Goal: Task Accomplishment & Management: Complete application form

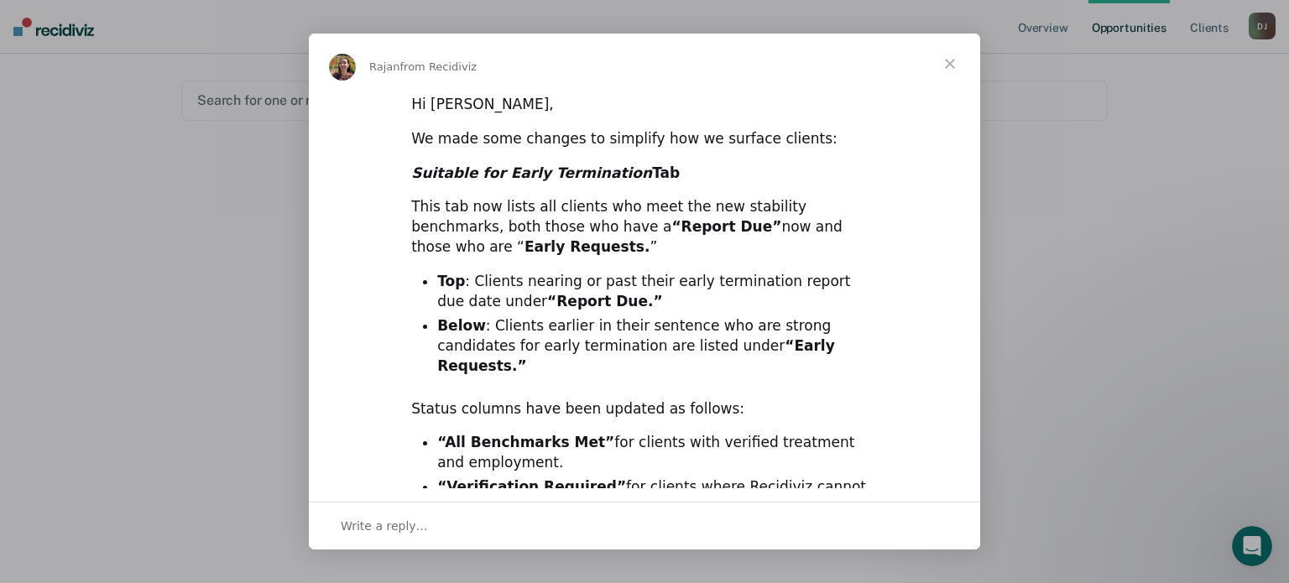
click at [956, 69] on span "Close" at bounding box center [950, 64] width 60 height 60
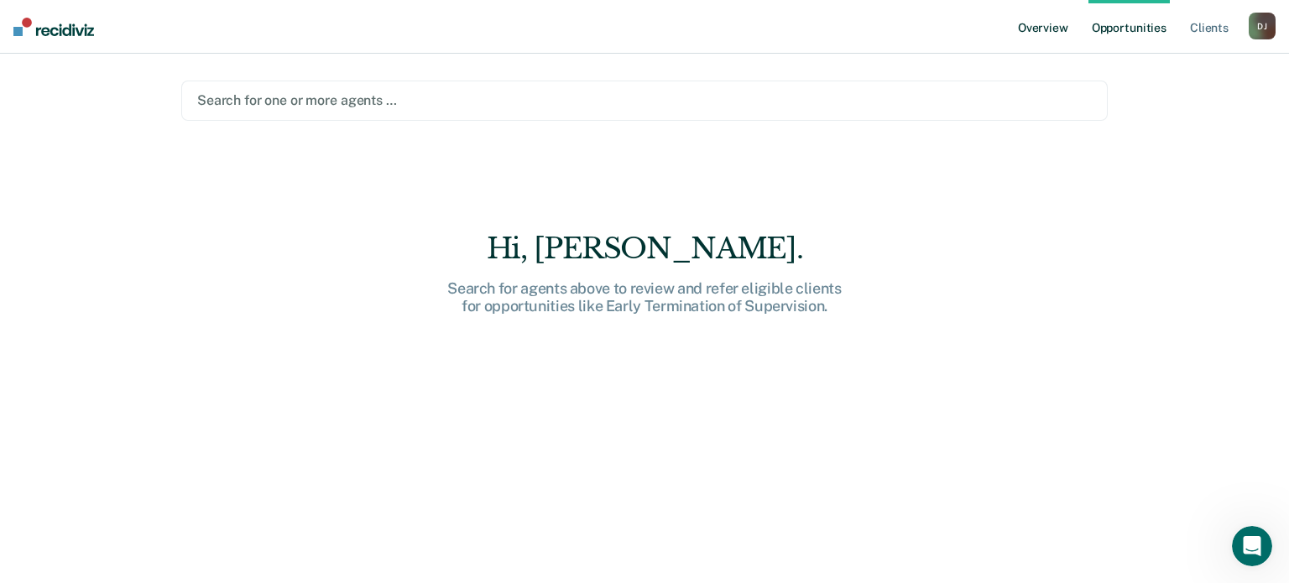
click at [1027, 29] on link "Overview" at bounding box center [1043, 27] width 57 height 54
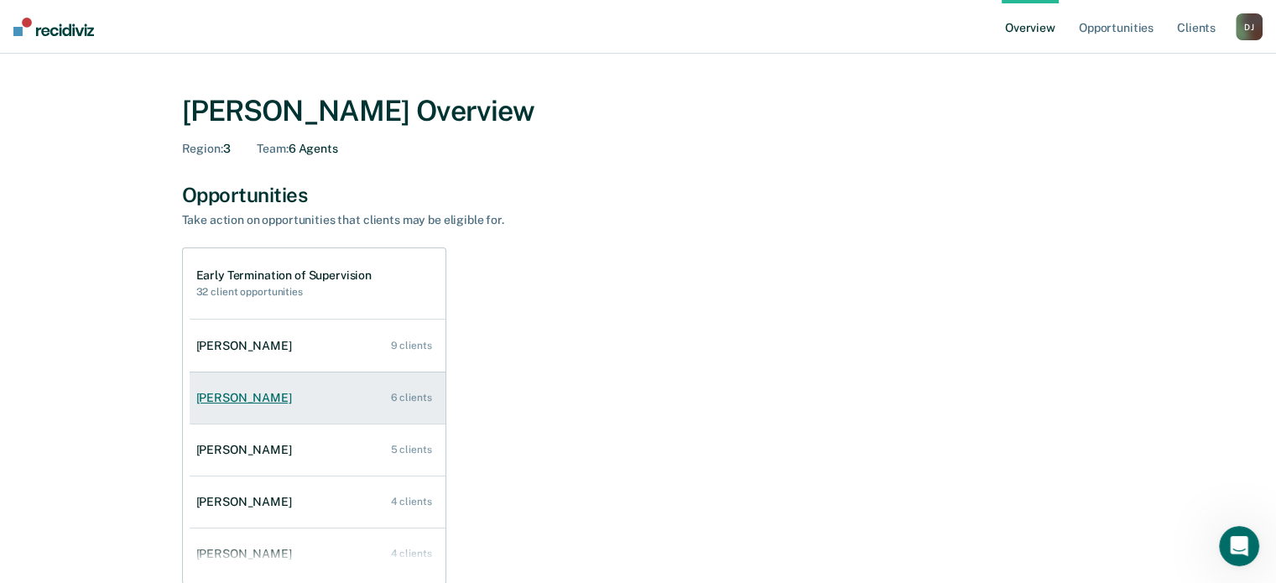
click at [273, 396] on div "[PERSON_NAME]" at bounding box center [247, 398] width 102 height 14
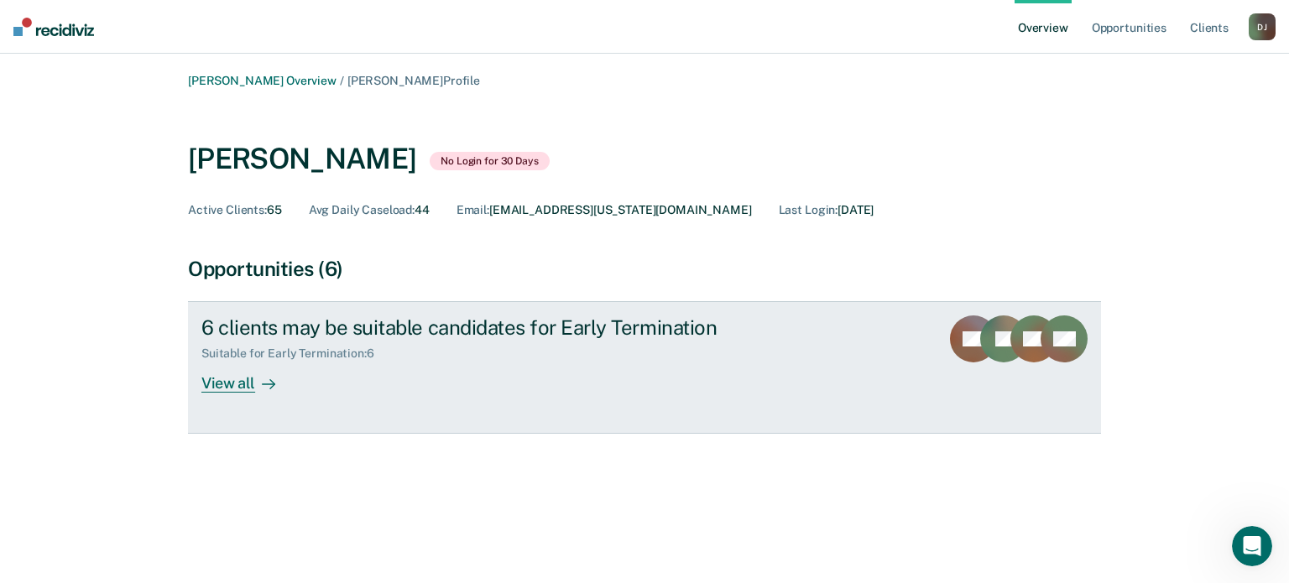
click at [276, 385] on div "View all" at bounding box center [248, 377] width 94 height 33
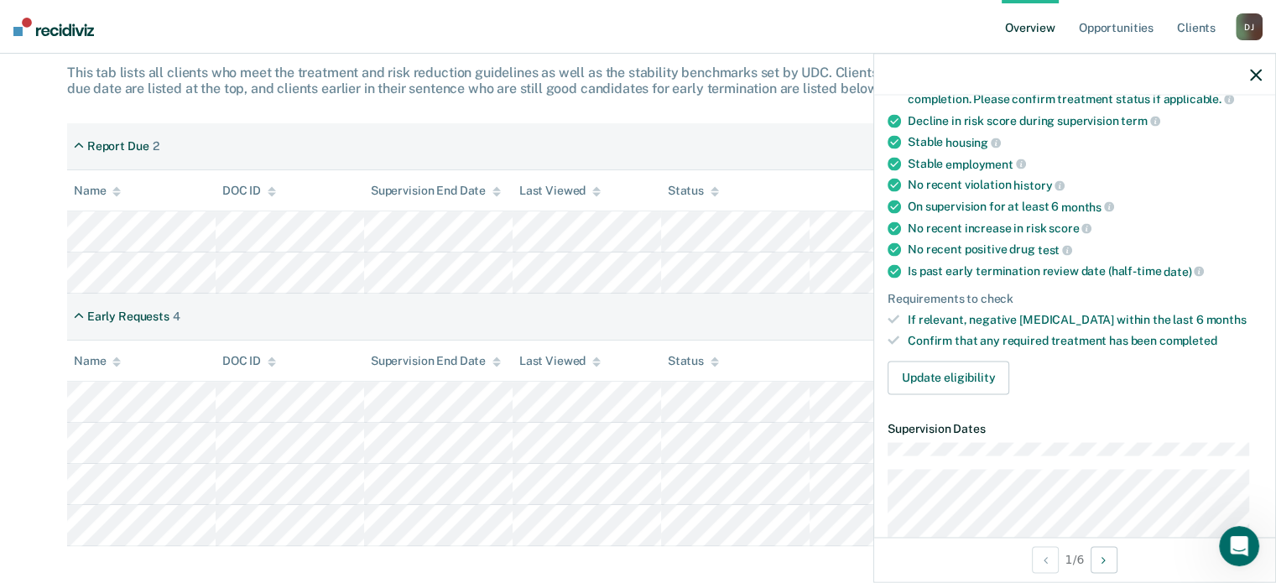
scroll to position [252, 0]
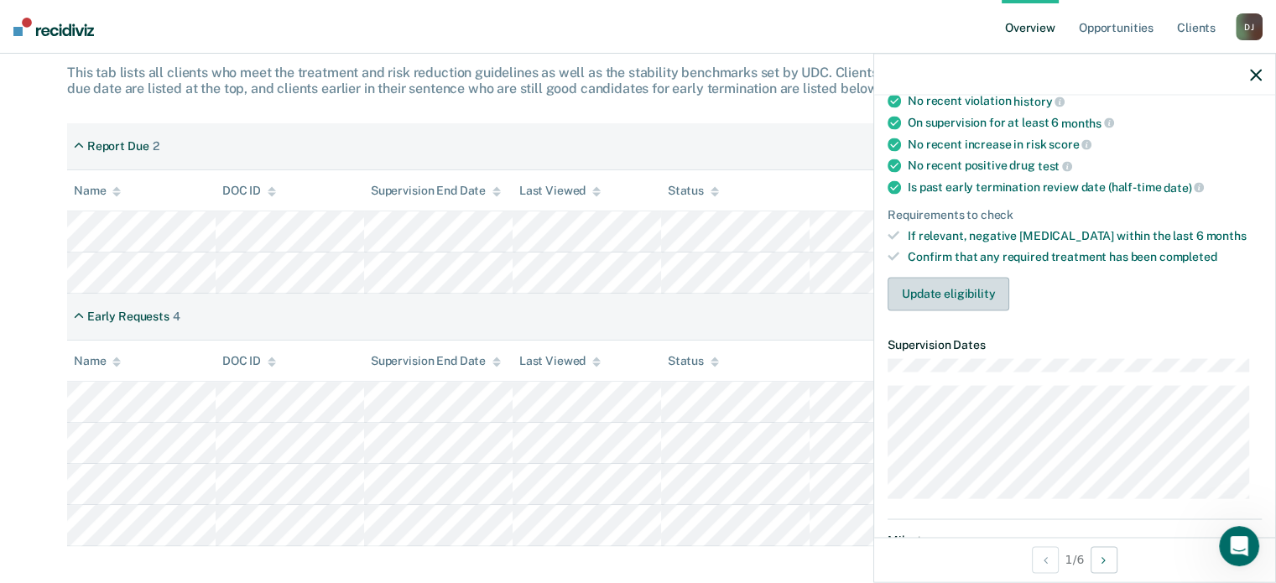
click at [961, 291] on button "Update eligibility" at bounding box center [949, 294] width 122 height 34
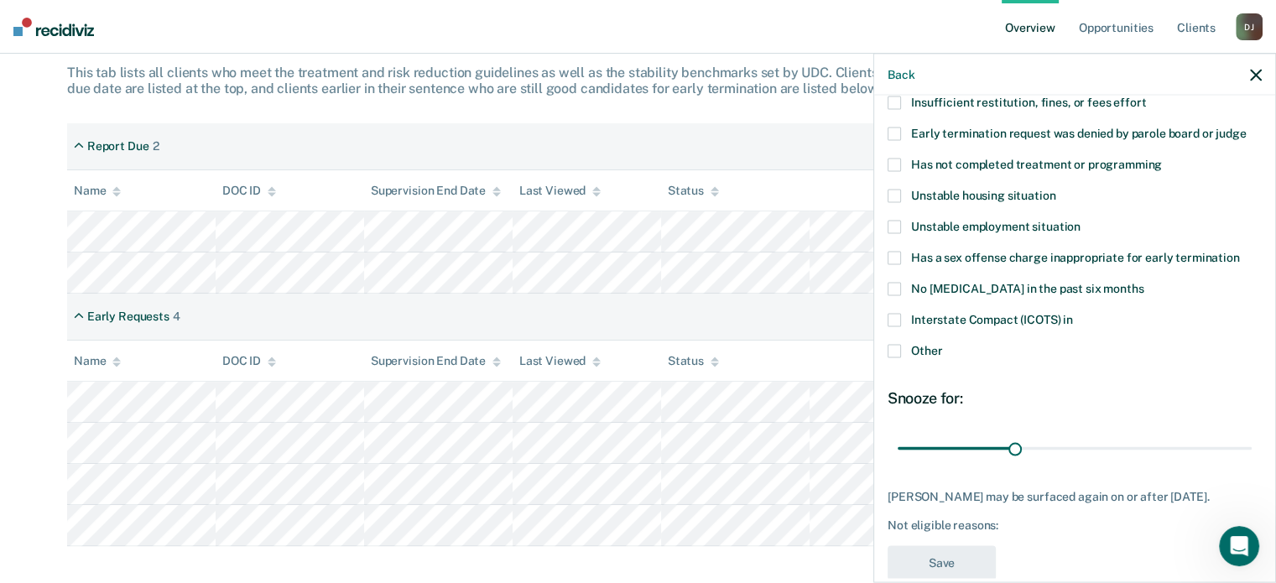
scroll to position [187, 0]
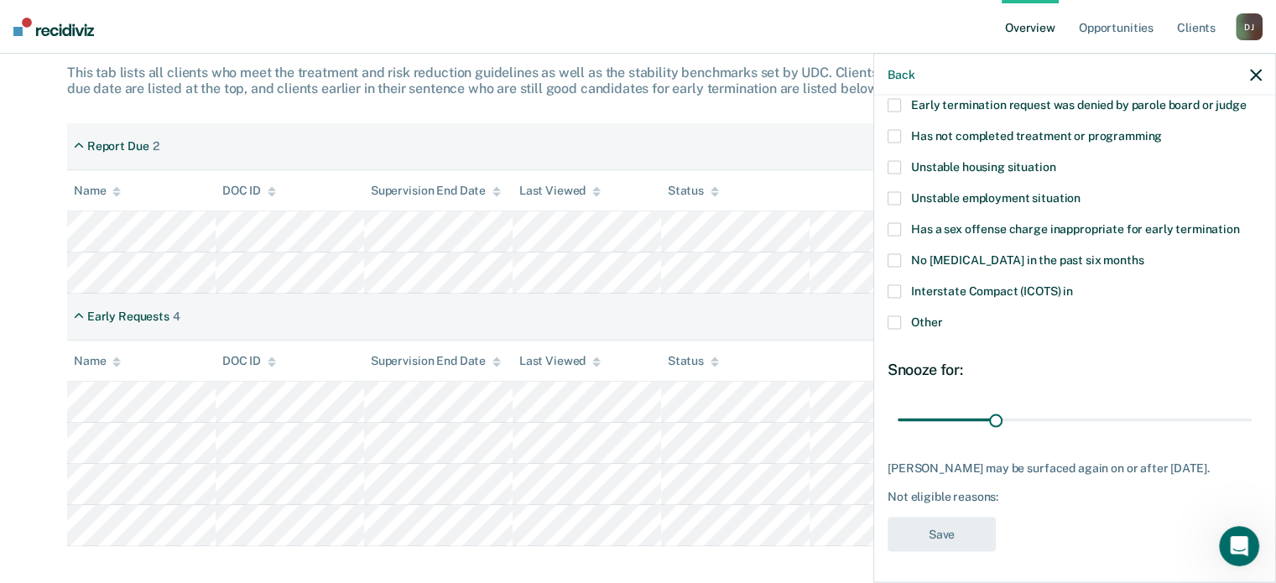
drag, startPoint x: 1010, startPoint y: 419, endPoint x: 991, endPoint y: 433, distance: 24.0
type input "25"
click at [991, 433] on input "range" at bounding box center [1075, 419] width 354 height 29
click at [801, 307] on div "Early Requests 4" at bounding box center [638, 317] width 1142 height 47
click at [1250, 73] on icon "button" at bounding box center [1256, 75] width 12 height 12
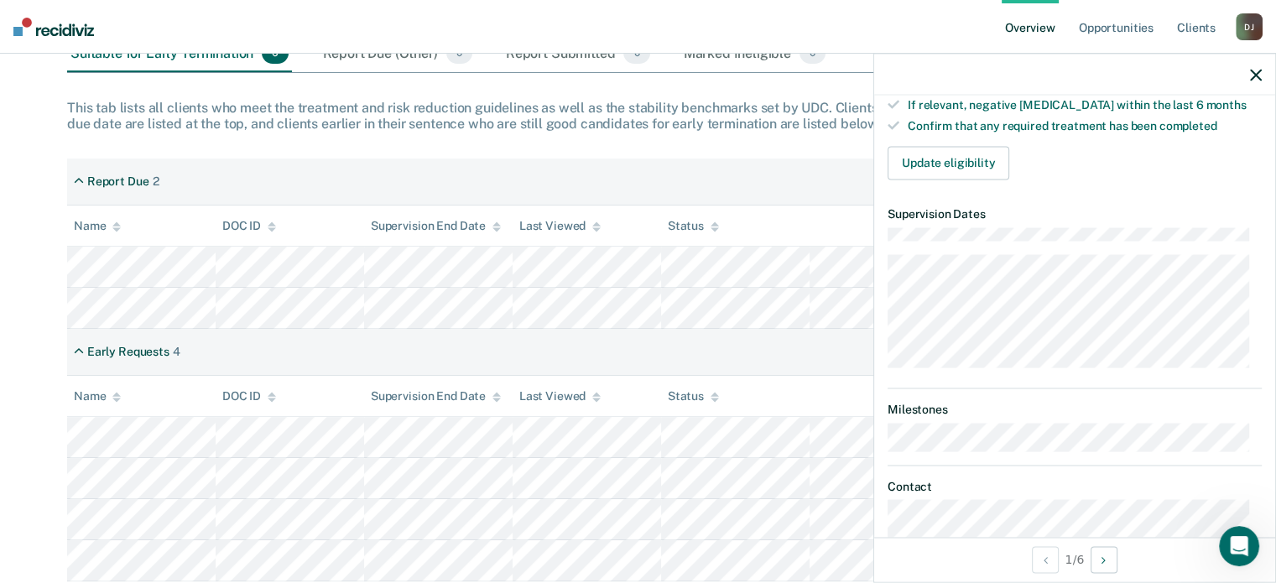
scroll to position [420, 0]
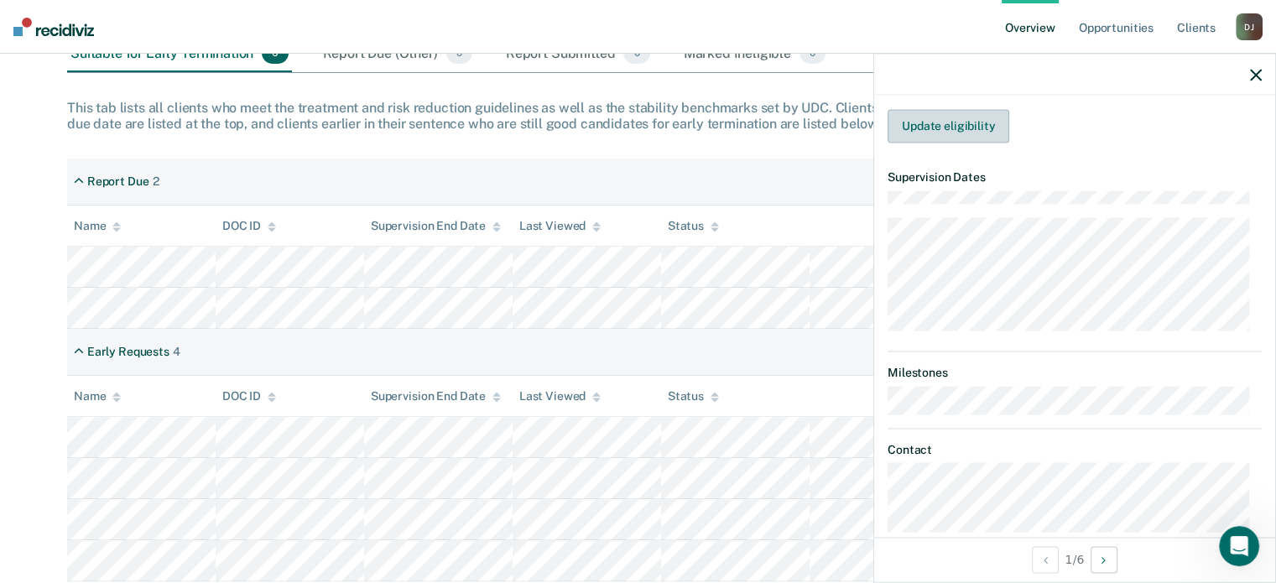
click at [936, 128] on button "Update eligibility" at bounding box center [949, 126] width 122 height 34
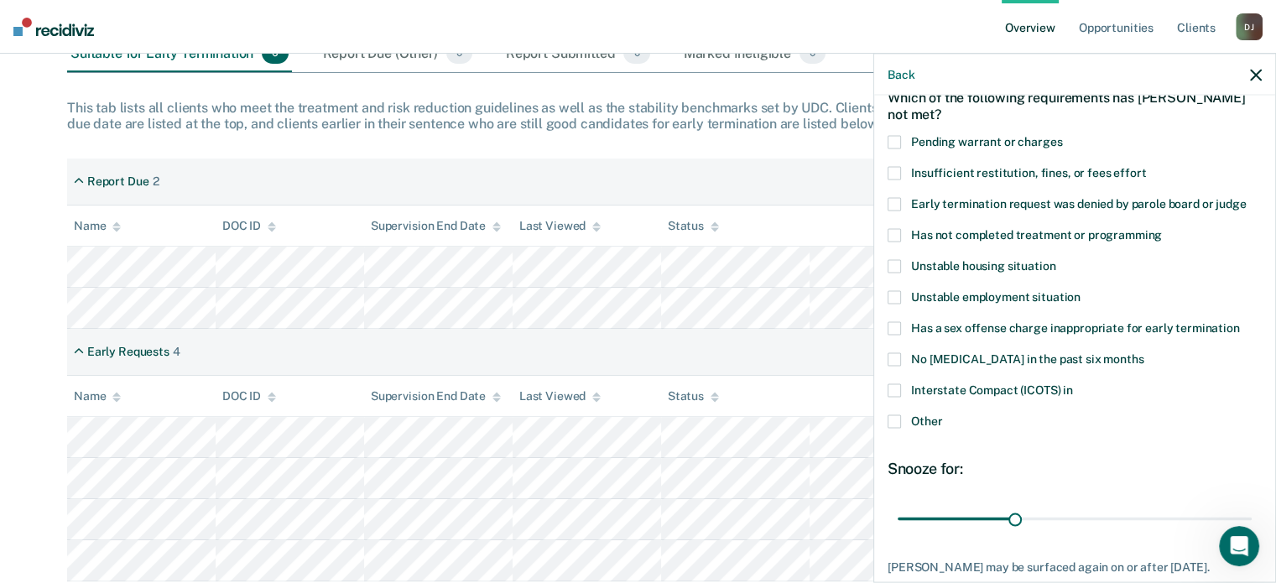
scroll to position [187, 0]
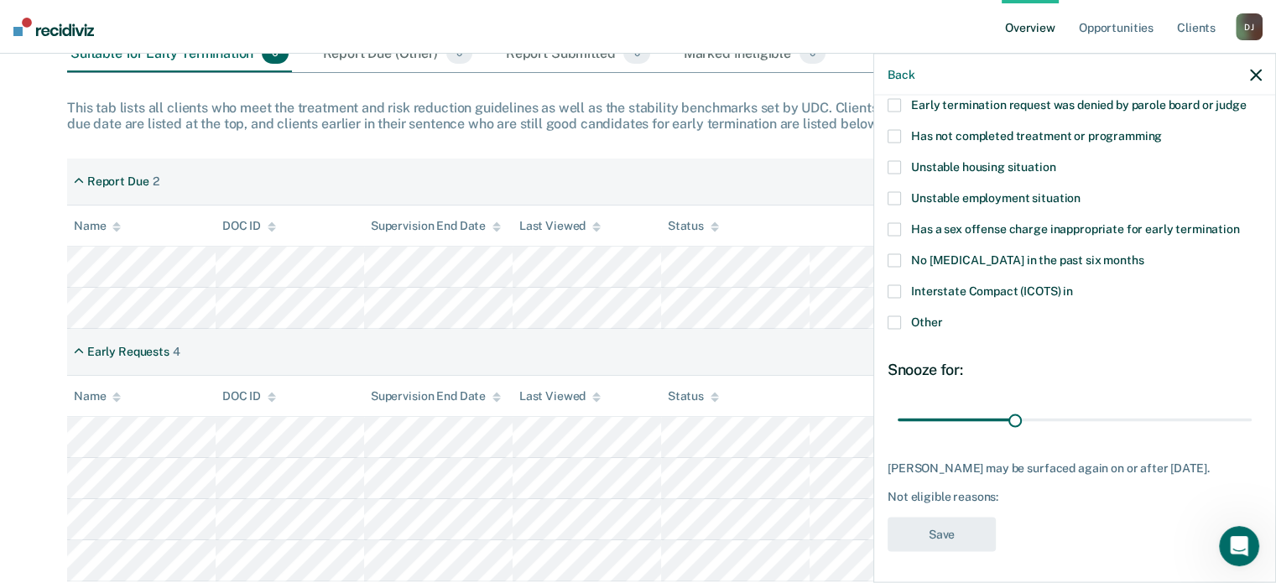
click at [712, 332] on div "Early Requests 4" at bounding box center [638, 352] width 1142 height 47
click at [797, 218] on th "Status" at bounding box center [735, 226] width 149 height 41
click at [1255, 71] on icon "button" at bounding box center [1256, 75] width 12 height 12
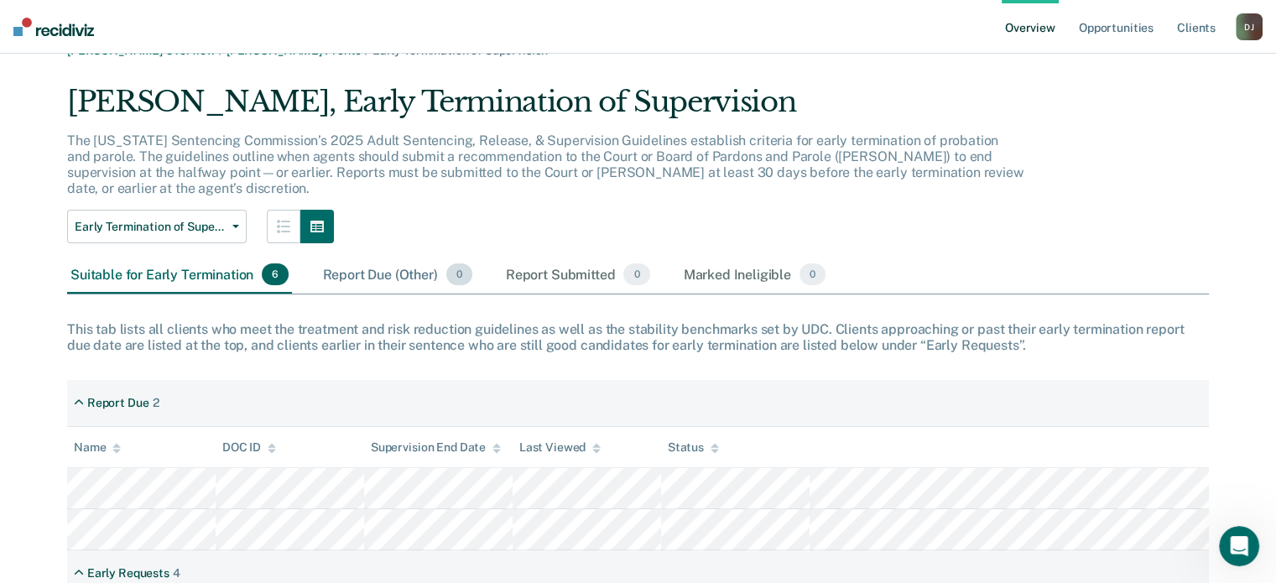
scroll to position [0, 0]
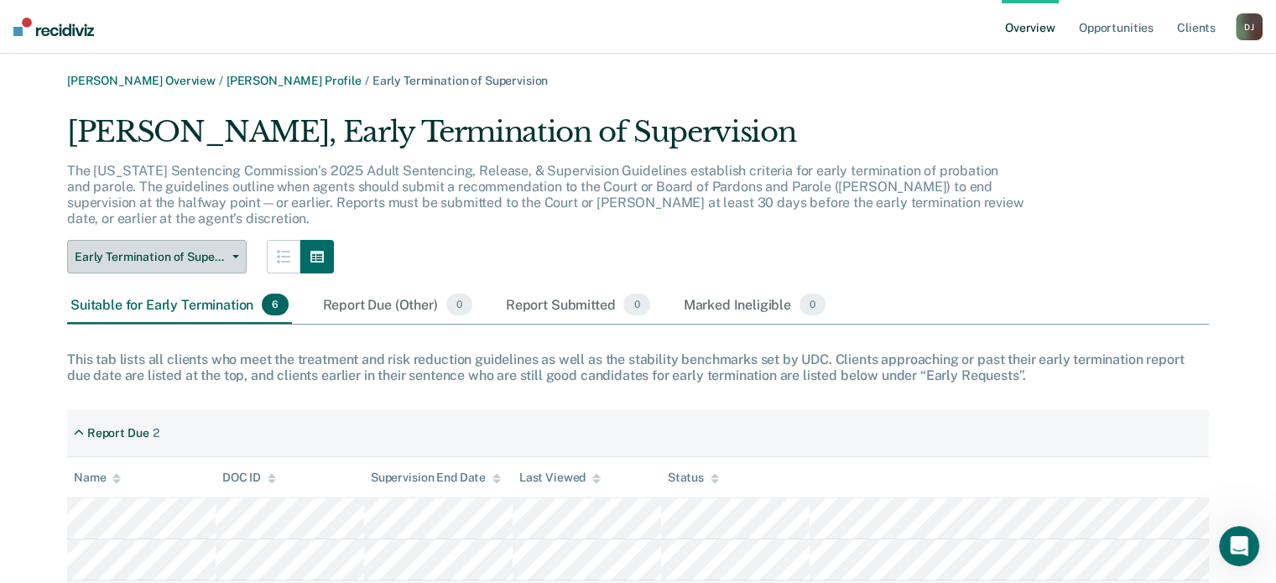
click at [228, 248] on button "Early Termination of Supervision" at bounding box center [157, 257] width 180 height 34
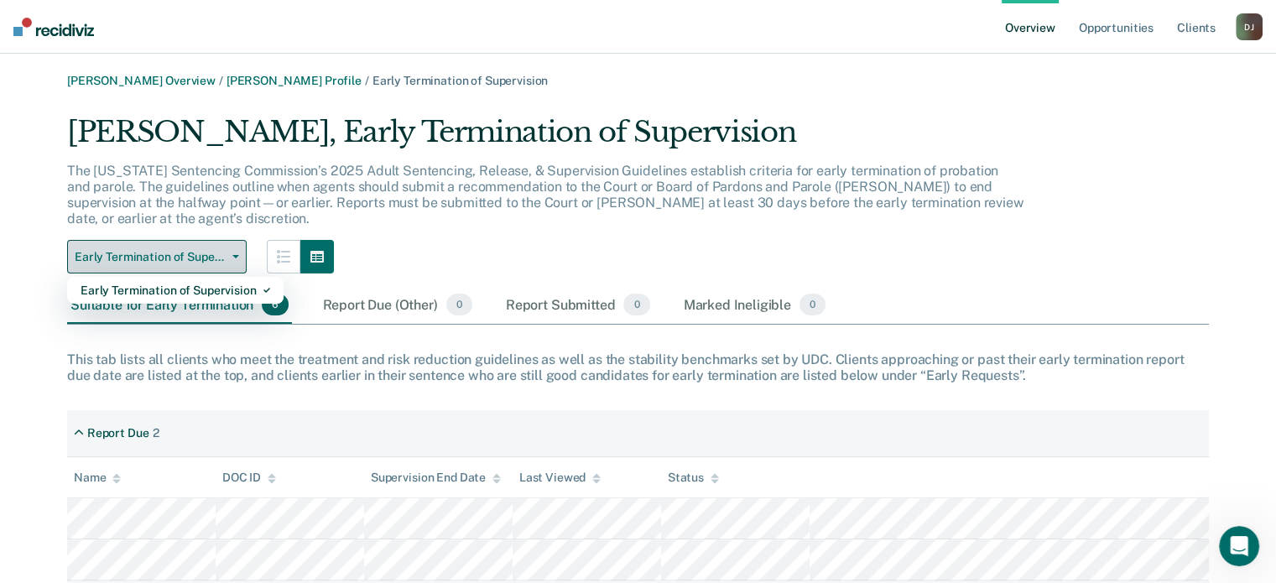
click at [228, 255] on span "button" at bounding box center [232, 256] width 13 height 3
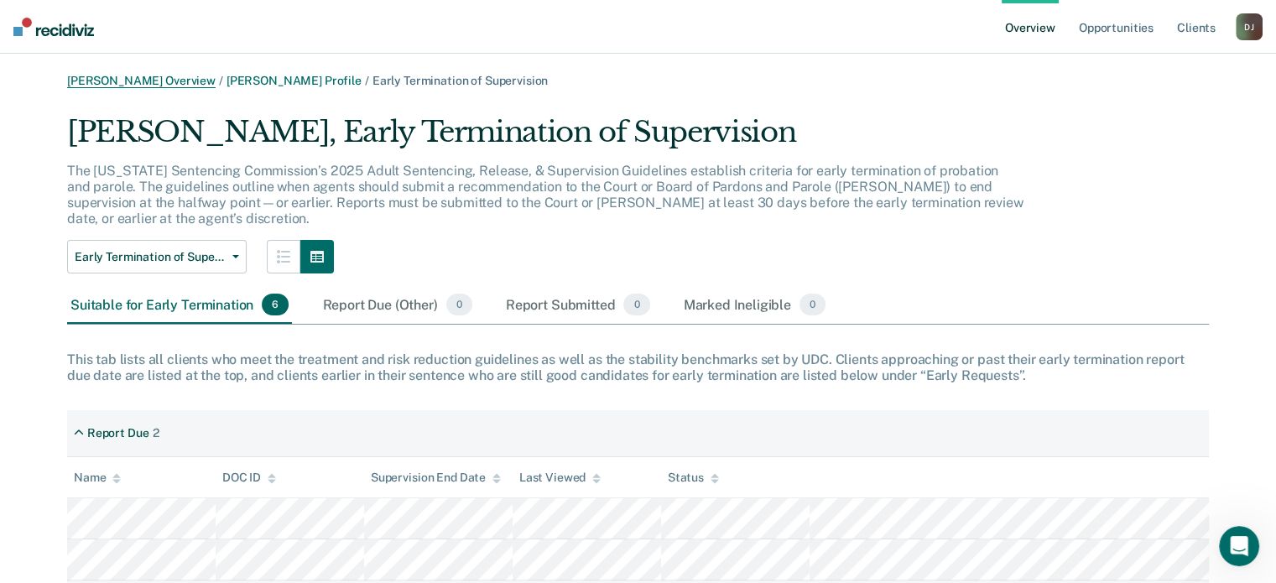
click at [151, 75] on link "[PERSON_NAME] Overview" at bounding box center [141, 81] width 149 height 14
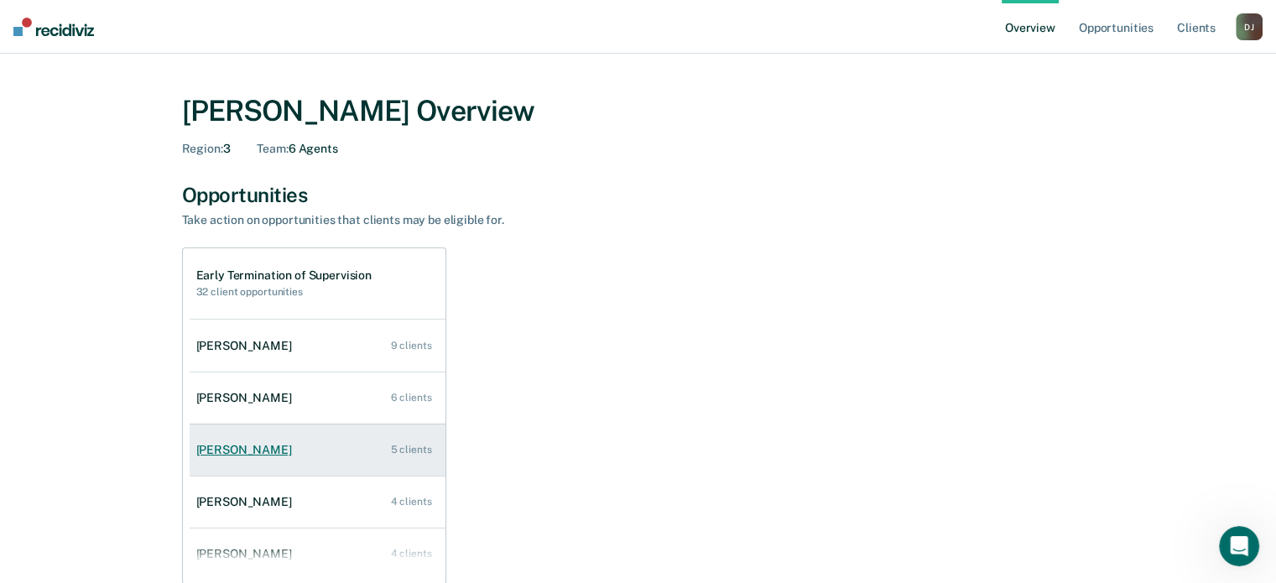
click at [269, 449] on div "[PERSON_NAME]" at bounding box center [247, 450] width 102 height 14
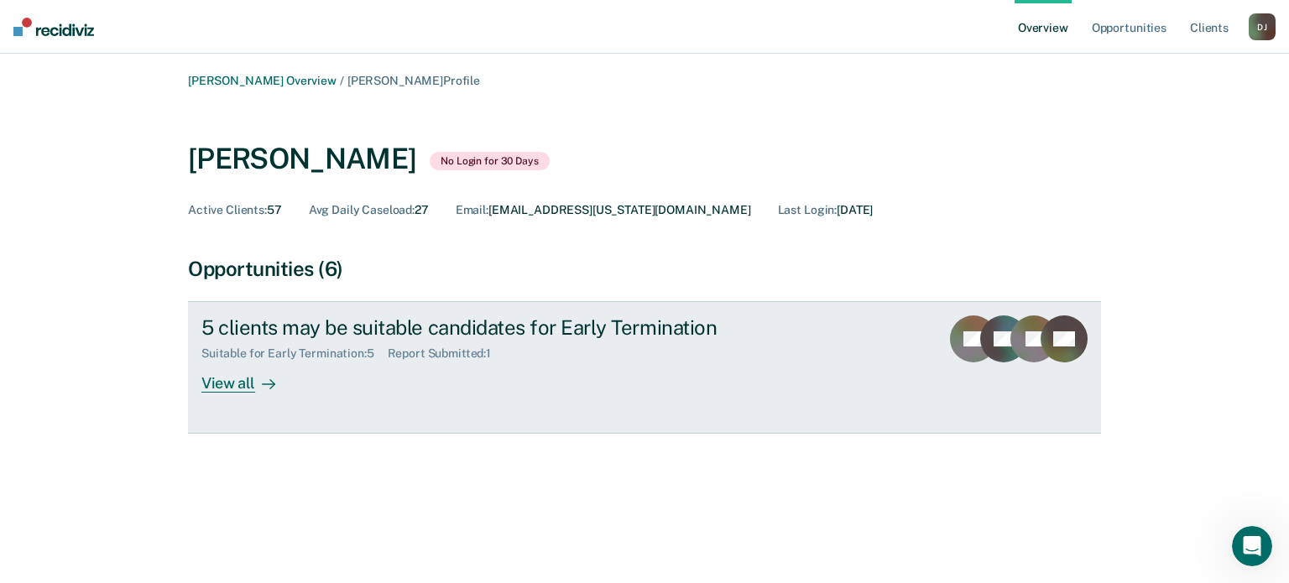
click at [226, 377] on div "View all" at bounding box center [248, 377] width 94 height 33
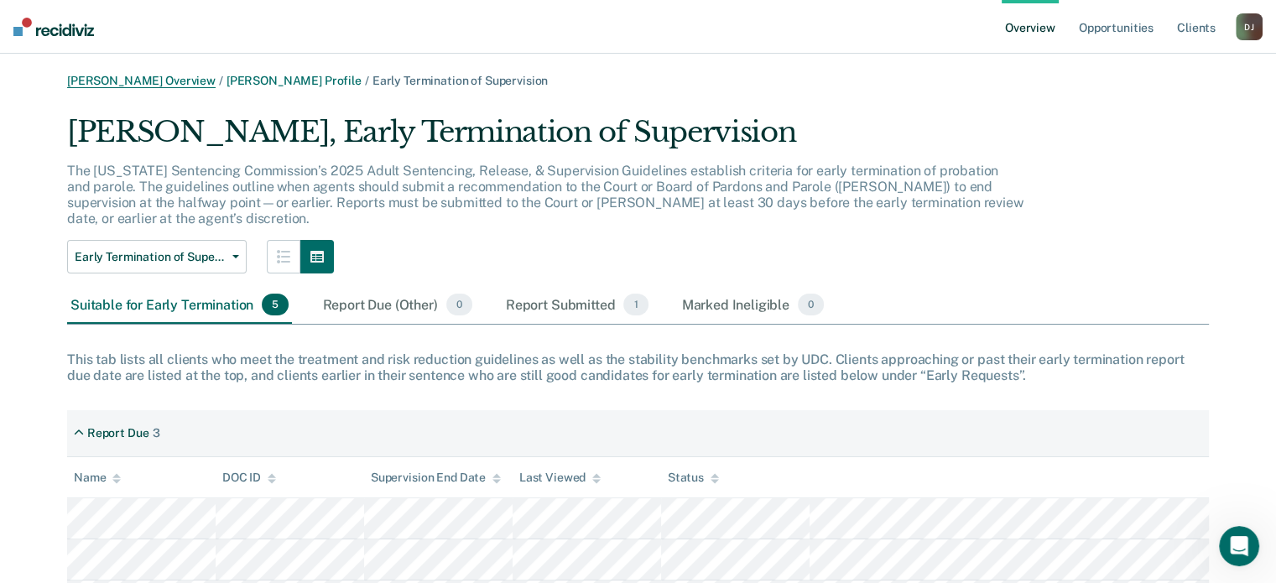
click at [111, 81] on link "[PERSON_NAME] Overview" at bounding box center [141, 81] width 149 height 14
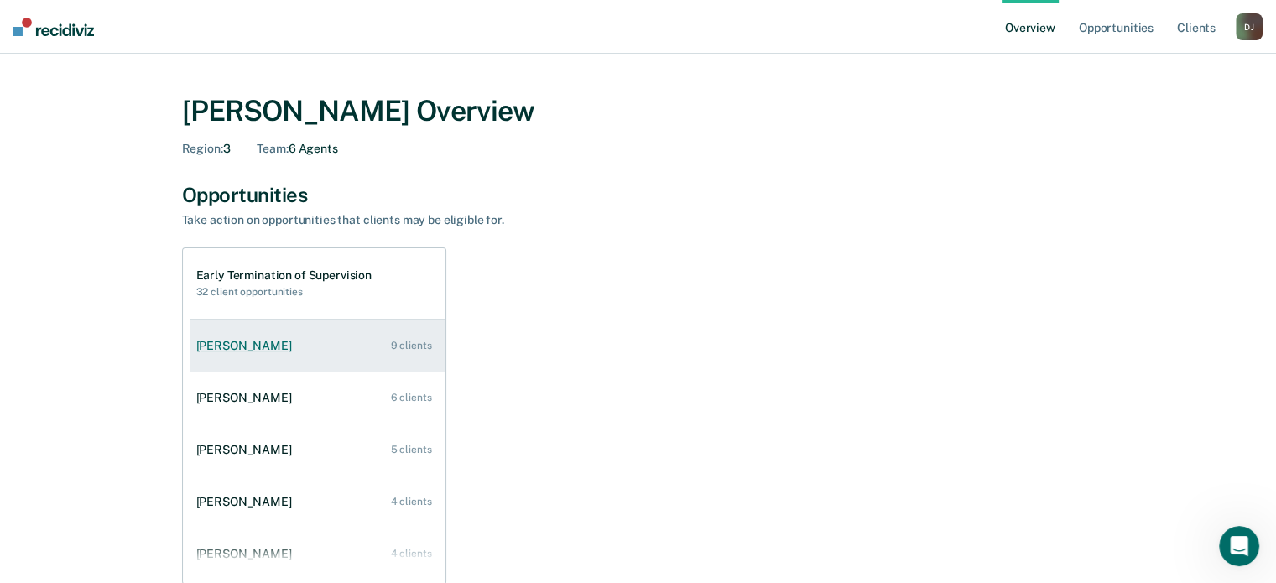
click at [294, 351] on link "[PERSON_NAME] 9 clients" at bounding box center [318, 346] width 256 height 48
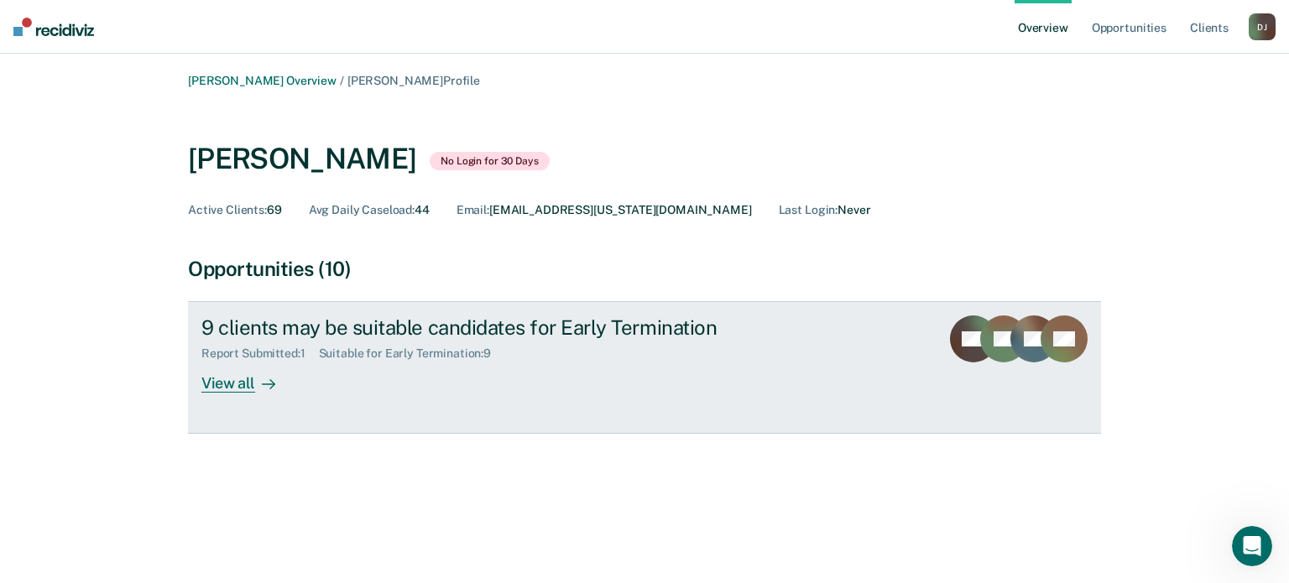
click at [252, 385] on div "View all" at bounding box center [248, 377] width 94 height 33
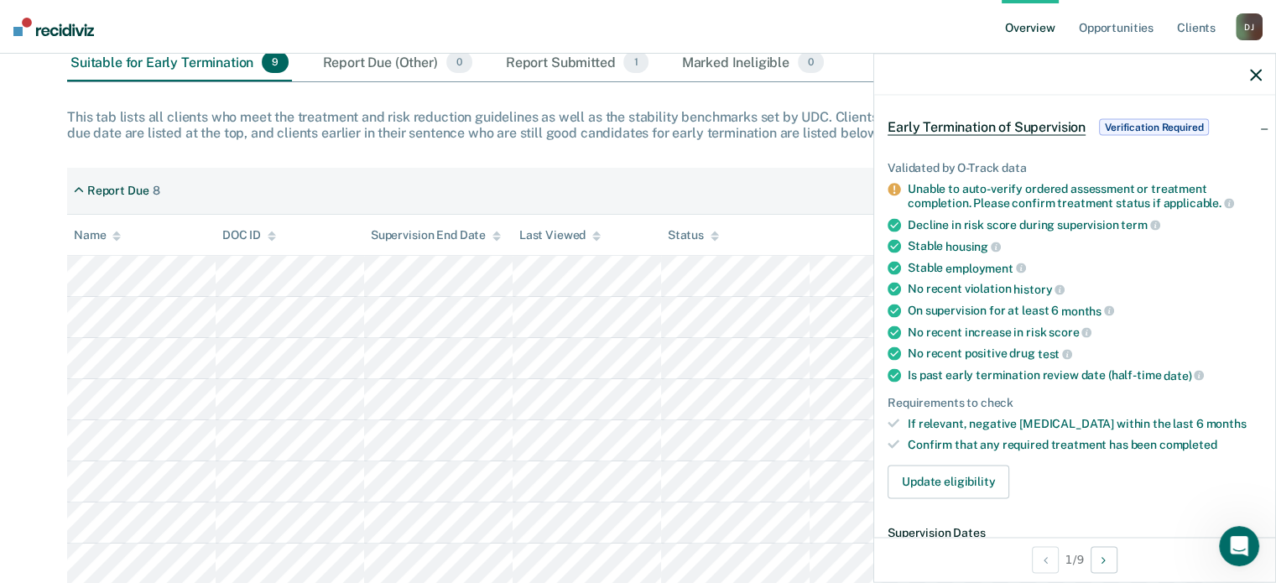
scroll to position [168, 0]
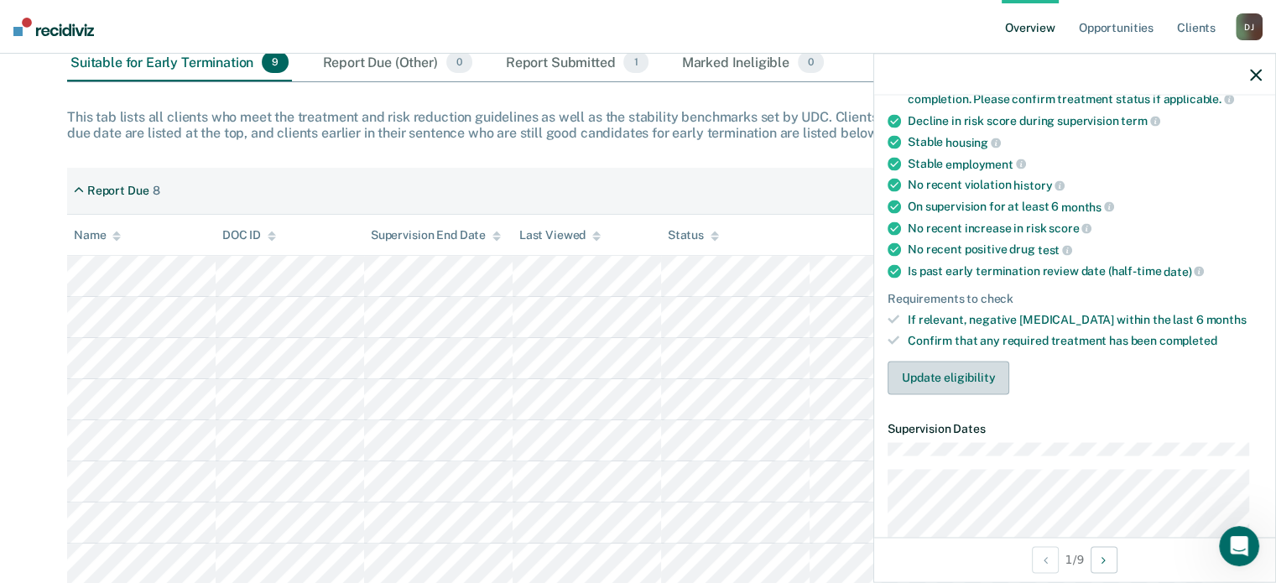
click at [945, 366] on button "Update eligibility" at bounding box center [949, 378] width 122 height 34
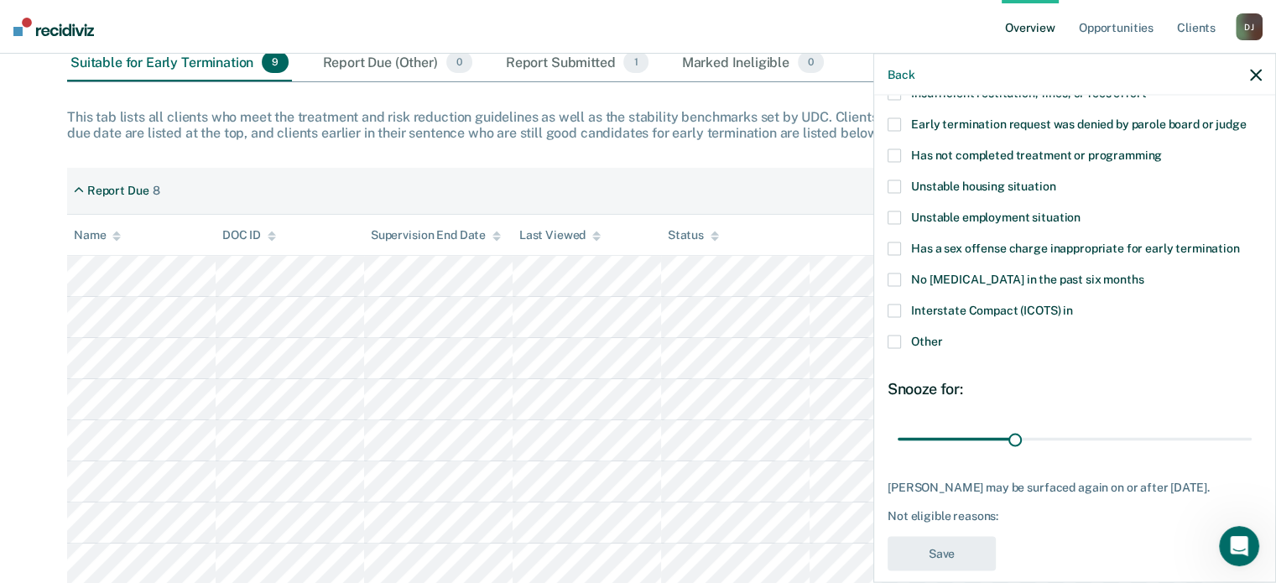
click at [891, 340] on span at bounding box center [894, 341] width 13 height 13
click at [942, 335] on input "Other" at bounding box center [942, 335] width 0 height 0
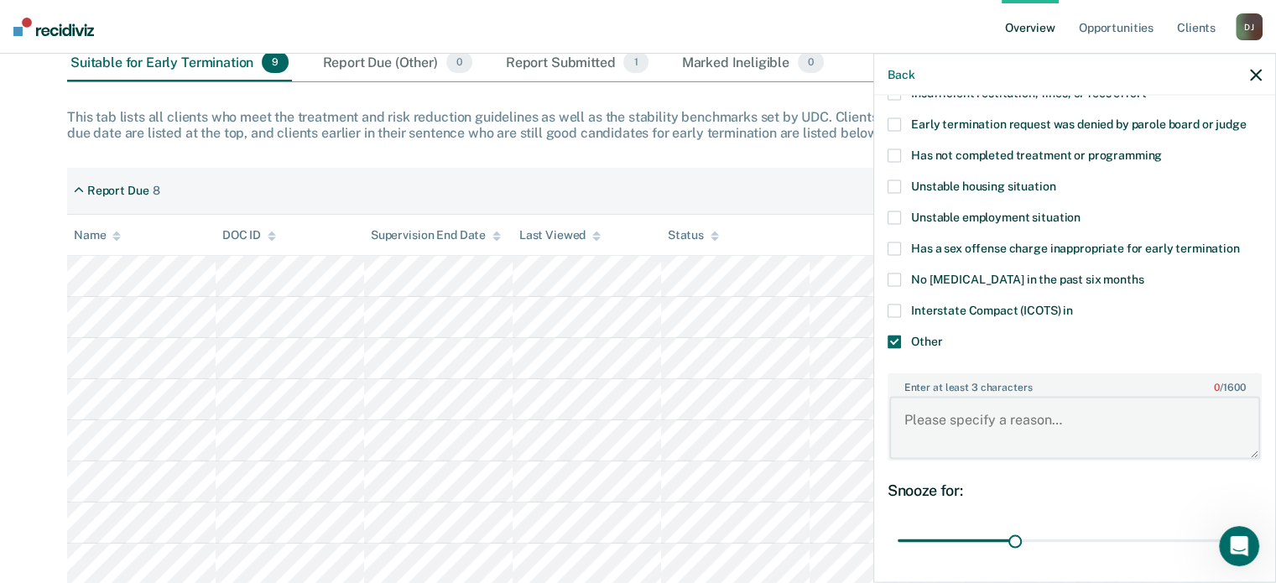
click at [973, 412] on textarea "Enter at least 3 characters 0 / 1600" at bounding box center [1074, 428] width 371 height 62
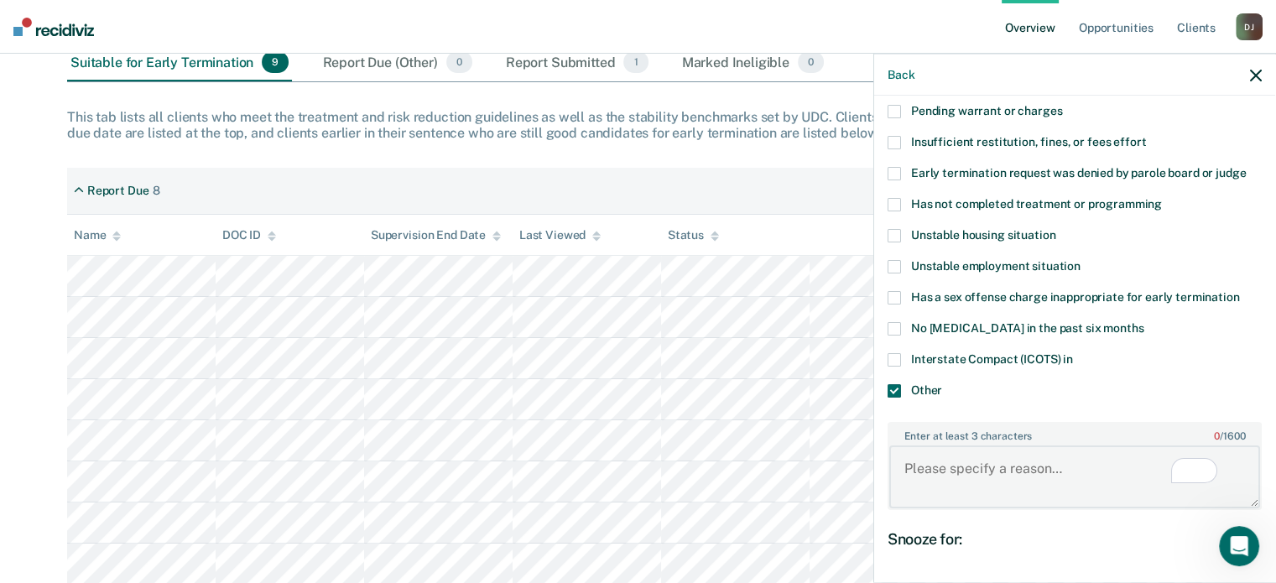
scroll to position [0, 0]
click at [1250, 79] on icon "button" at bounding box center [1256, 75] width 12 height 12
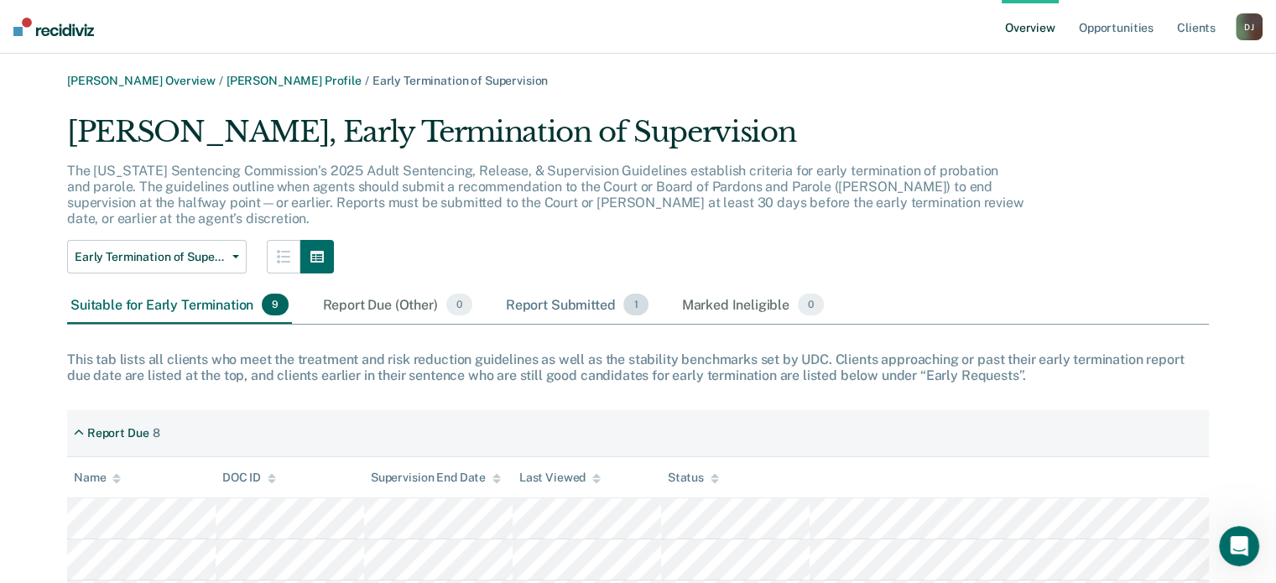
click at [553, 288] on div "Report Submitted 1" at bounding box center [577, 305] width 149 height 37
